Goal: Transaction & Acquisition: Purchase product/service

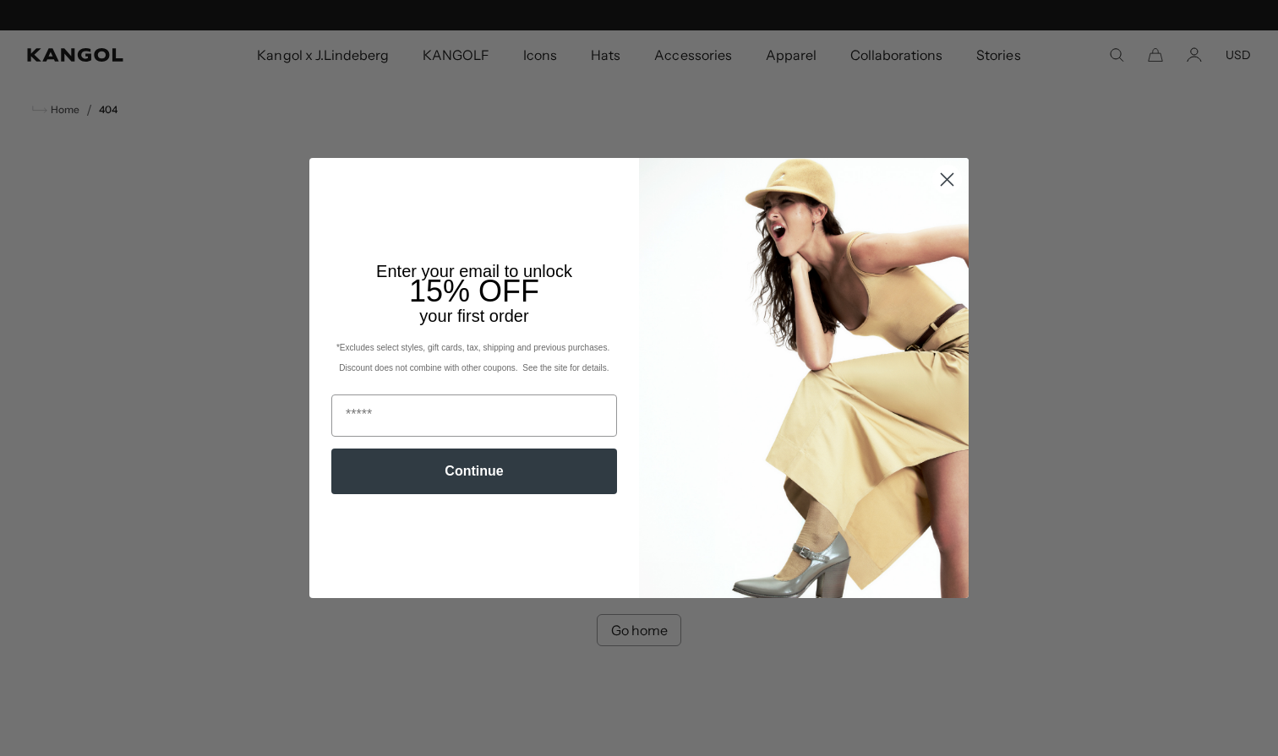
scroll to position [0, 348]
